Goal: Find contact information: Find contact information

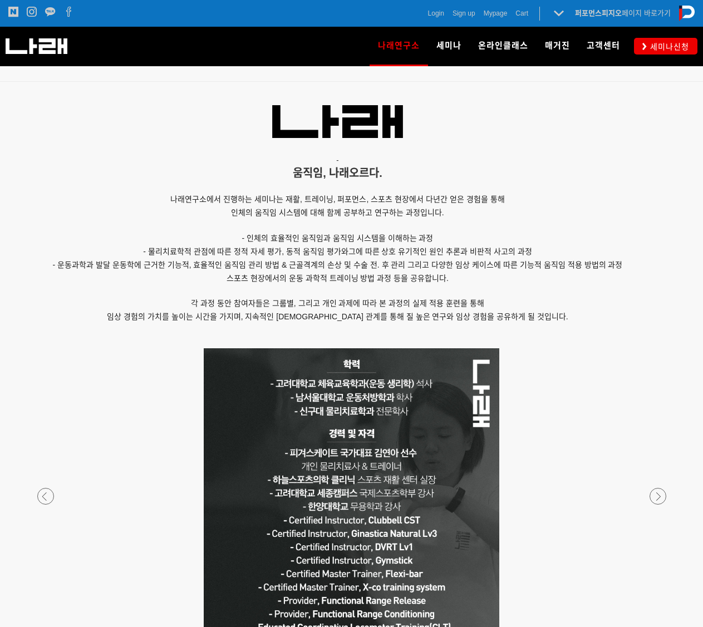
scroll to position [835, 0]
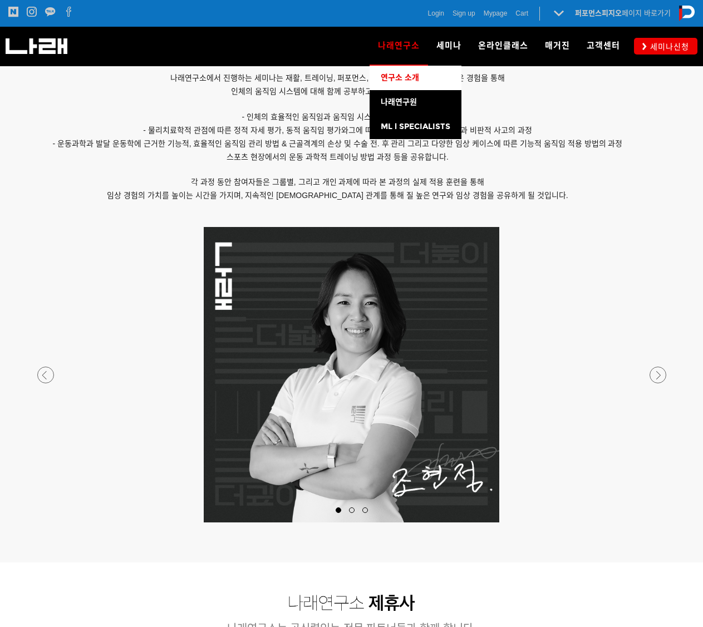
click at [418, 80] on span "연구소 소개" at bounding box center [400, 77] width 38 height 9
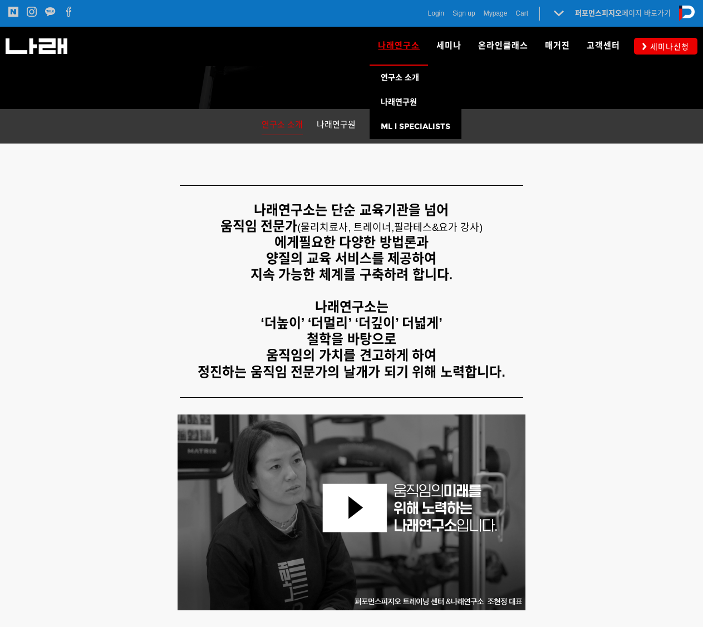
scroll to position [167, 0]
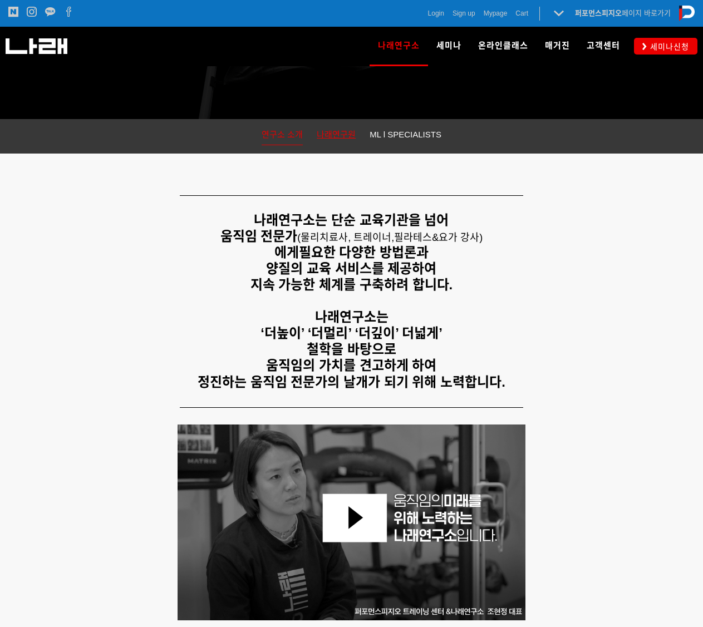
click at [339, 135] on span "나래연구원" at bounding box center [336, 134] width 39 height 9
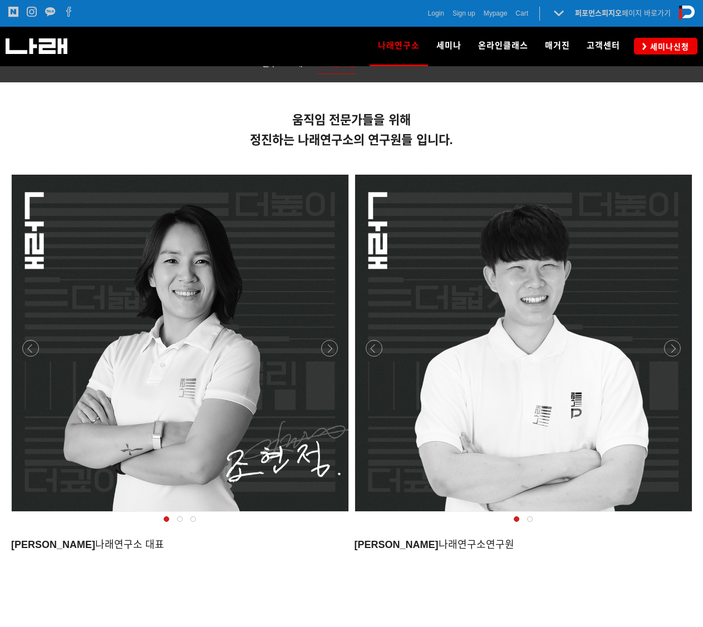
scroll to position [142, 0]
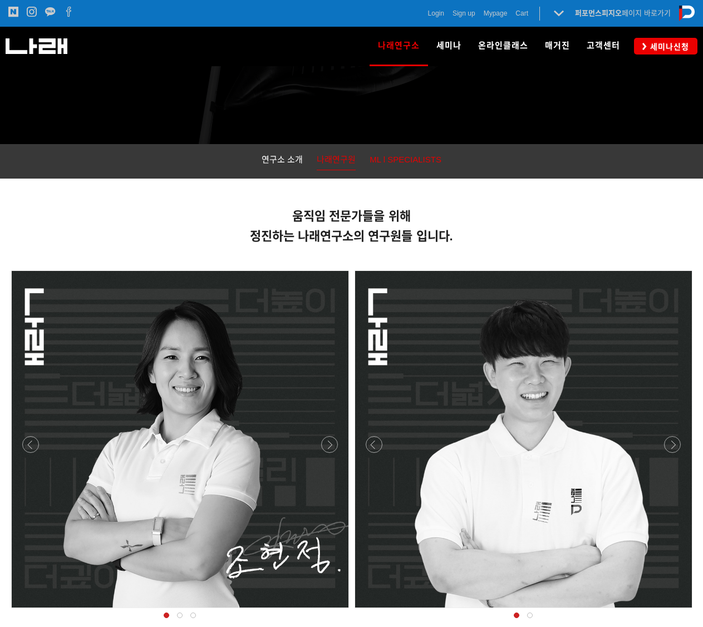
click at [383, 161] on span "ML l SPECIALISTS" at bounding box center [405, 159] width 72 height 9
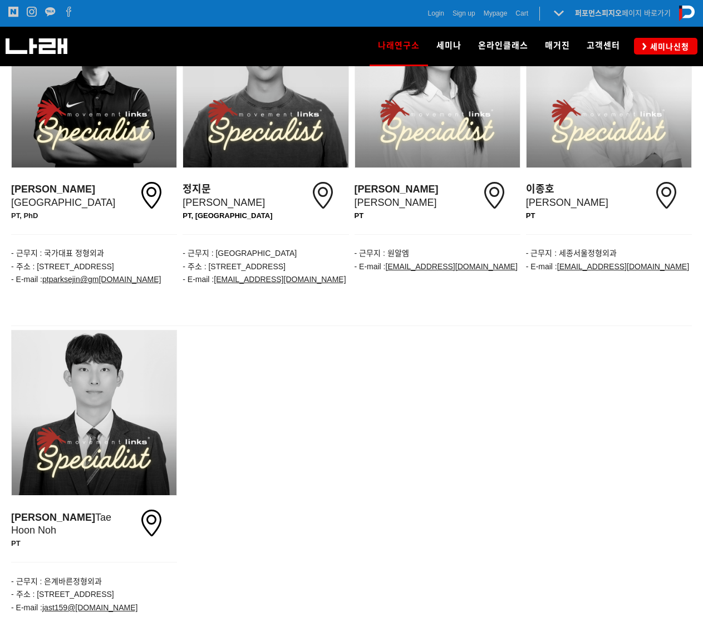
scroll to position [1502, 0]
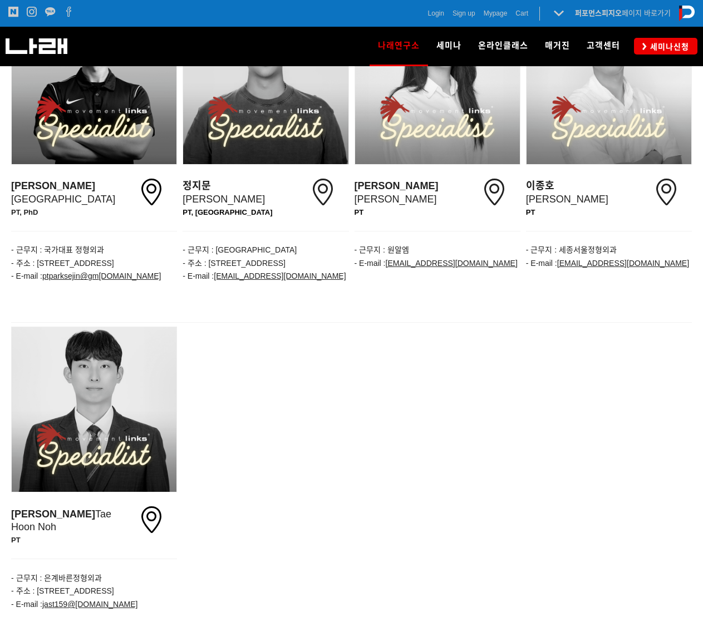
click at [77, 574] on span "- 근무지 : 은계바른정형외과" at bounding box center [56, 578] width 91 height 9
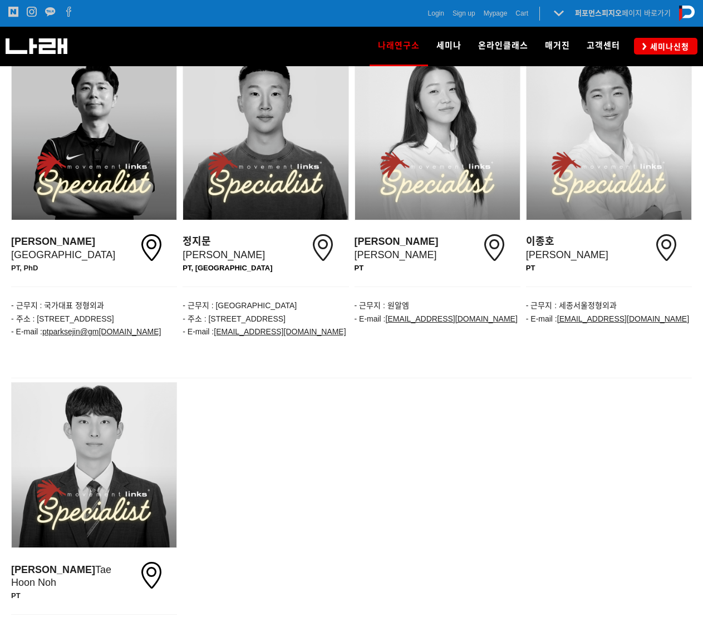
scroll to position [1578, 0]
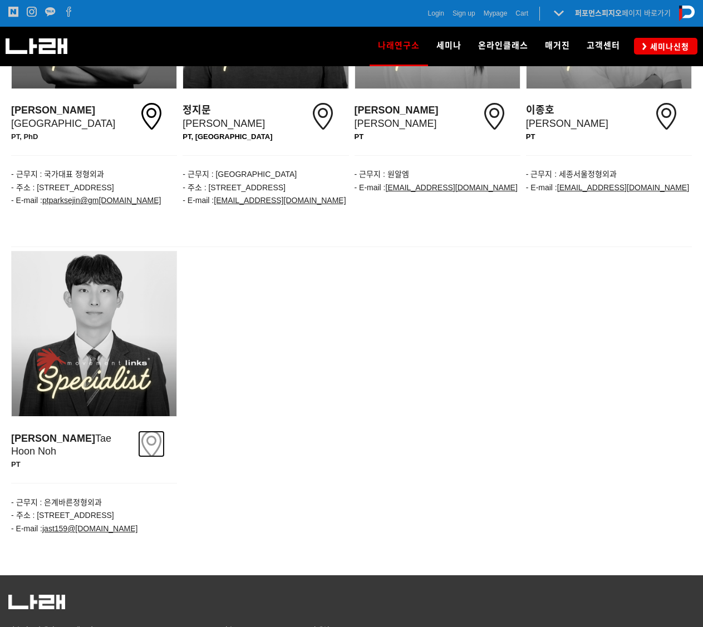
click at [155, 431] on icon at bounding box center [151, 444] width 27 height 27
click at [75, 320] on div at bounding box center [94, 333] width 165 height 165
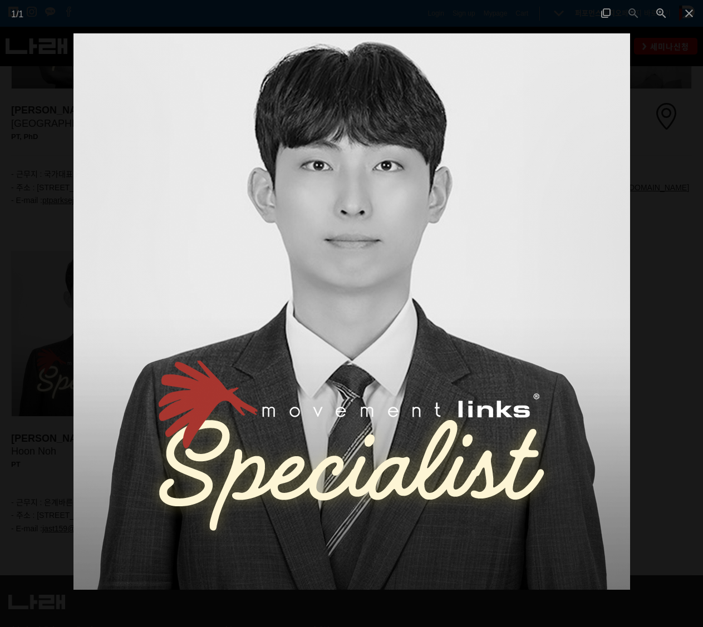
click at [663, 46] on div at bounding box center [351, 313] width 703 height 627
